Goal: Task Accomplishment & Management: Use online tool/utility

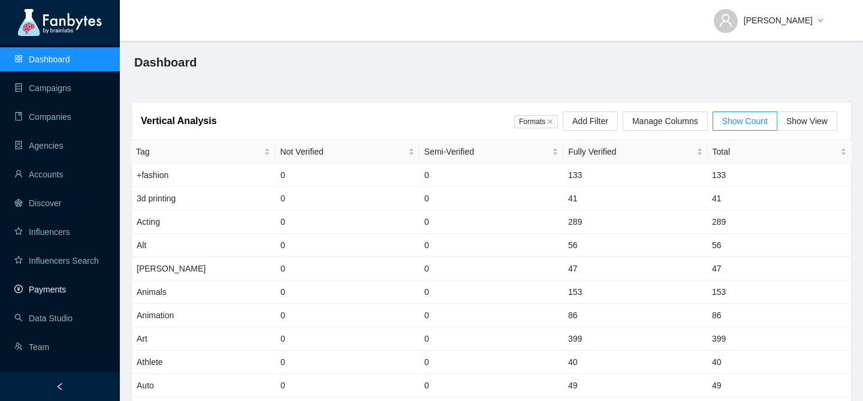
click at [47, 289] on link "Payments" at bounding box center [40, 290] width 52 height 10
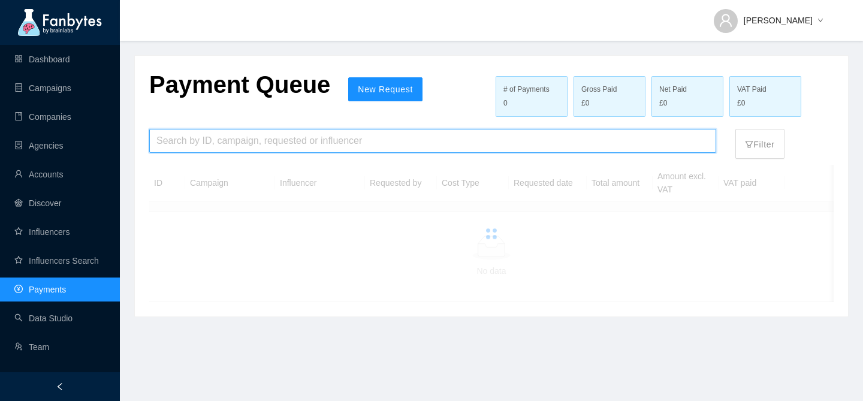
click at [253, 143] on input "search" at bounding box center [432, 140] width 553 height 23
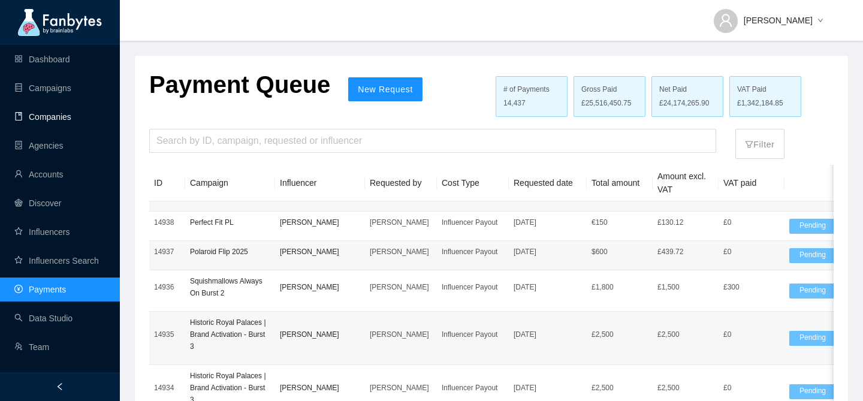
click at [71, 120] on link "Companies" at bounding box center [42, 117] width 57 height 10
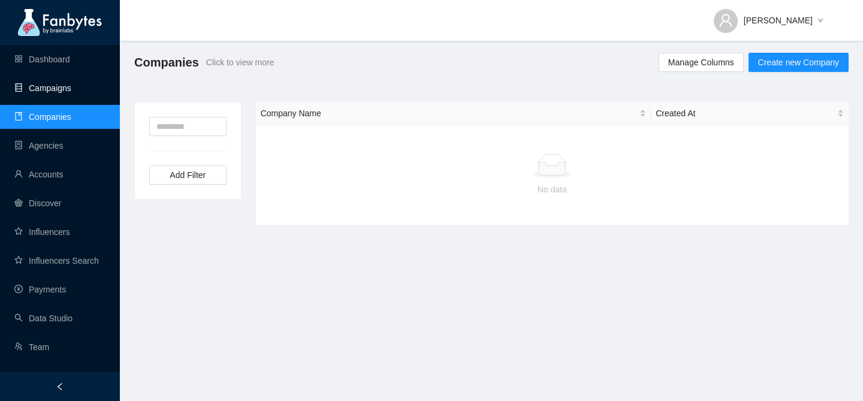
click at [71, 87] on link "Campaigns" at bounding box center [42, 88] width 57 height 10
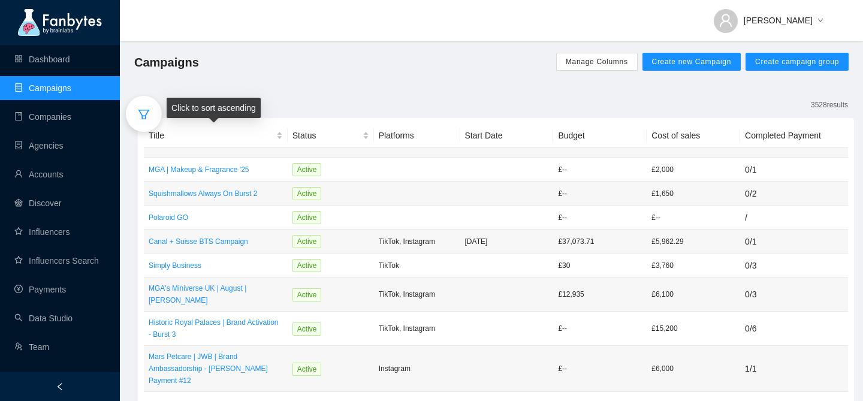
click at [149, 121] on div at bounding box center [144, 114] width 36 height 36
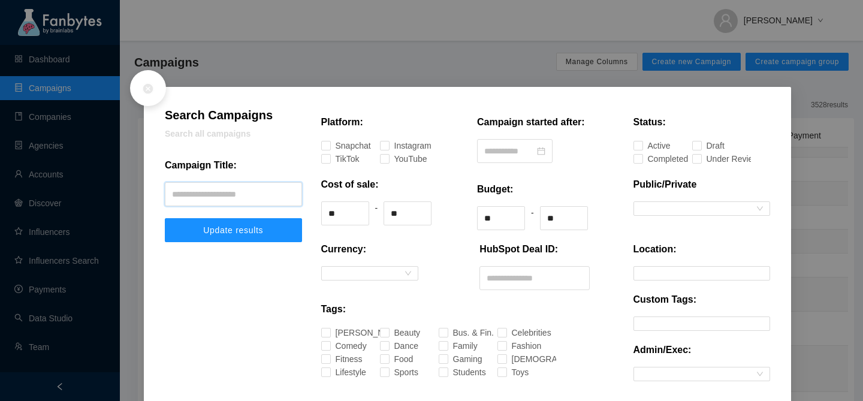
click at [212, 189] on input "text" at bounding box center [233, 194] width 137 height 24
type input "**********"
click at [216, 237] on button "Update results" at bounding box center [233, 230] width 137 height 24
